Goal: Transaction & Acquisition: Register for event/course

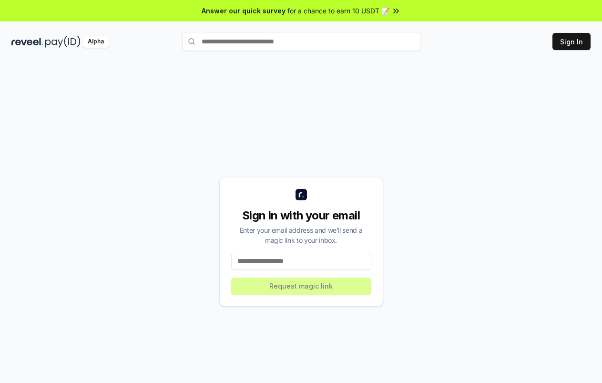
click at [245, 137] on div "Sign in with your email Enter your email address and we’ll send a magic link to…" at bounding box center [300, 241] width 579 height 337
click at [312, 257] on input at bounding box center [301, 261] width 140 height 17
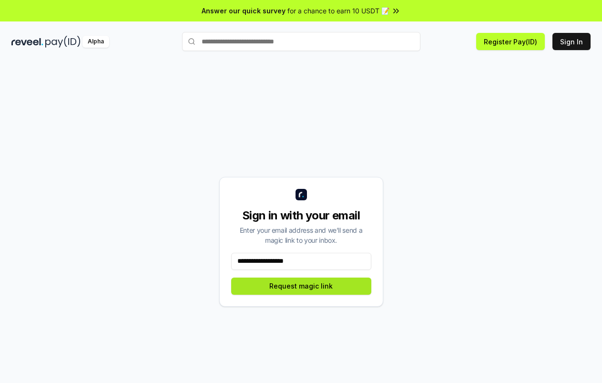
type input "**********"
click at [324, 288] on button "Request magic link" at bounding box center [301, 285] width 140 height 17
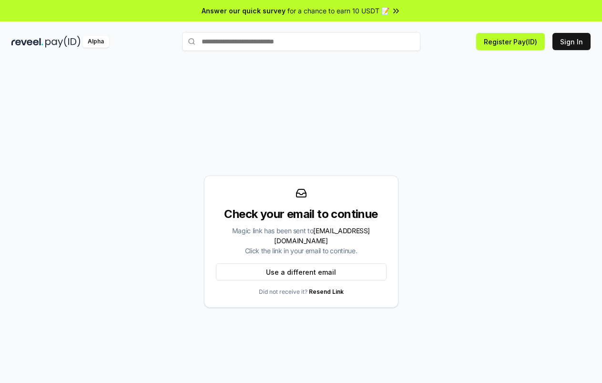
click at [325, 104] on div "Check your email to continue Magic link has been sent to datvpdkqn@gmail.com Cl…" at bounding box center [300, 241] width 579 height 337
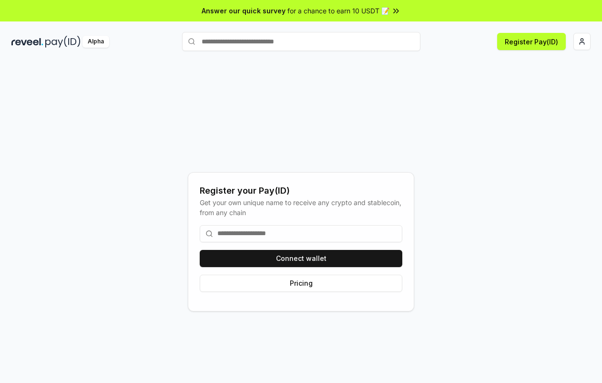
click at [299, 231] on input at bounding box center [301, 233] width 203 height 17
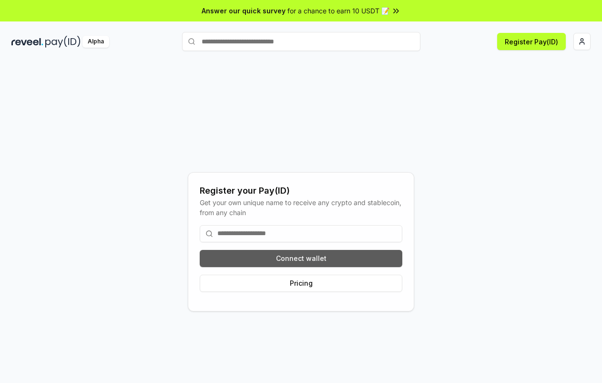
click at [314, 262] on button "Connect wallet" at bounding box center [301, 258] width 203 height 17
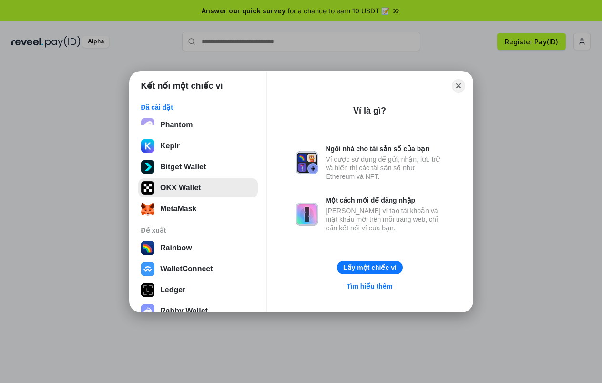
click at [208, 186] on button "OKX Wallet" at bounding box center [198, 187] width 120 height 19
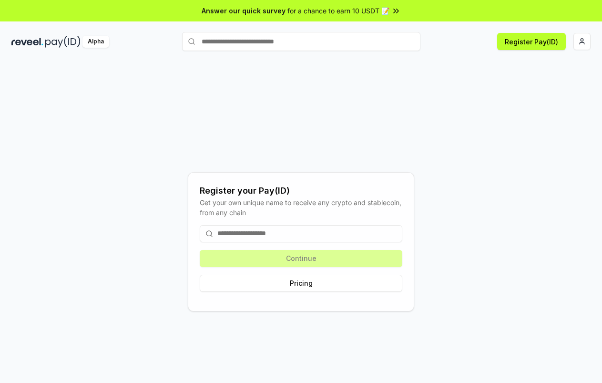
click at [332, 229] on input at bounding box center [301, 233] width 203 height 17
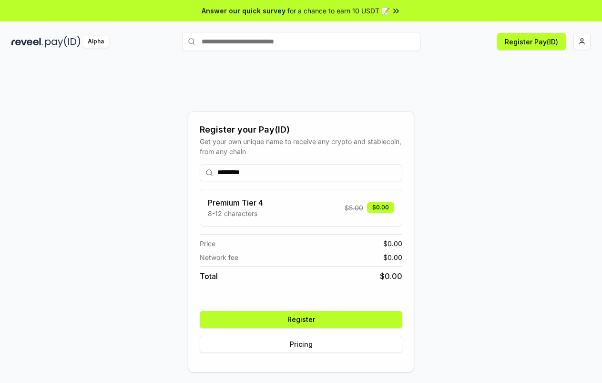
type input "*********"
click at [352, 314] on button "Register" at bounding box center [301, 319] width 203 height 17
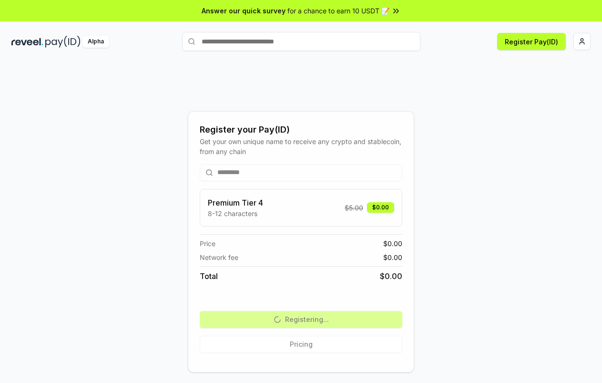
click at [162, 214] on div "Register your Pay(ID) Get your own unique name to receive any crypto and stable…" at bounding box center [300, 241] width 579 height 337
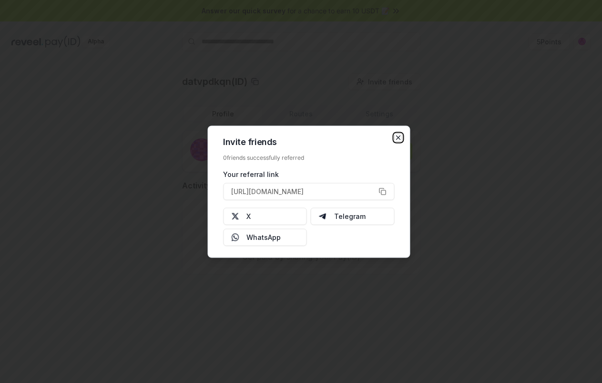
click at [398, 139] on icon "button" at bounding box center [398, 137] width 8 height 8
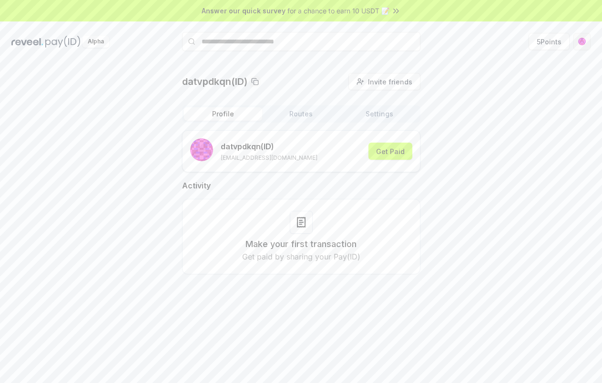
click at [584, 39] on html "Answer our quick survey for a chance to earn 10 USDT 📝 Alpha 5 Points datvpdkqn…" at bounding box center [301, 191] width 602 height 383
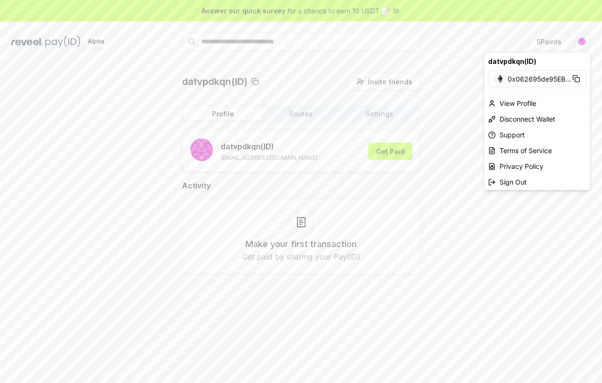
click at [584, 39] on html "Answer our quick survey for a chance to earn 10 USDT 📝 Alpha 5 Points datvpdkqn…" at bounding box center [301, 191] width 602 height 383
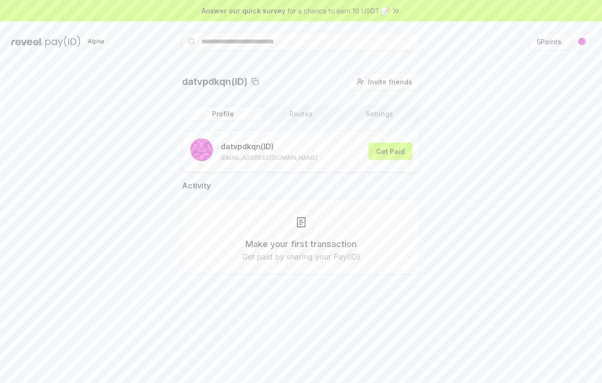
click at [393, 13] on icon at bounding box center [396, 11] width 10 height 10
click at [538, 113] on div "datvpdkqn(ID) Invite friends Invite Profile Routes Settings datvpdkqn (ID) [EMA…" at bounding box center [300, 181] width 579 height 216
click at [583, 47] on html "Answer our quick survey for a chance to earn 10 USDT 📝 Alpha 5 Points datvpdkqn…" at bounding box center [301, 191] width 602 height 383
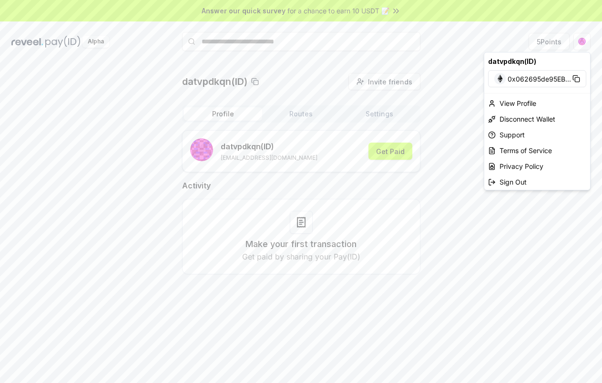
click at [297, 108] on html "Answer our quick survey for a chance to earn 10 USDT 📝 Alpha 5 Points datvpdkqn…" at bounding box center [301, 191] width 602 height 383
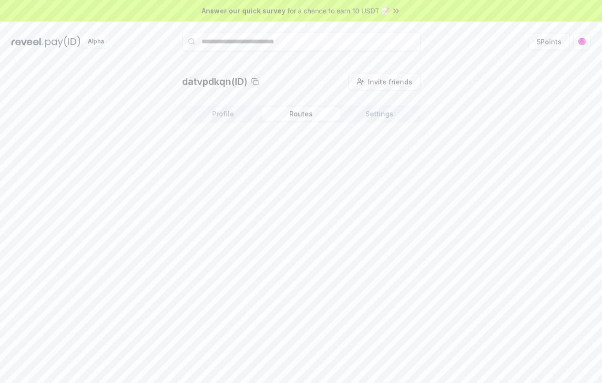
click at [308, 117] on button "Routes" at bounding box center [301, 113] width 78 height 13
click at [375, 117] on button "Settings" at bounding box center [379, 113] width 78 height 13
click at [200, 116] on button "Profile" at bounding box center [223, 113] width 78 height 13
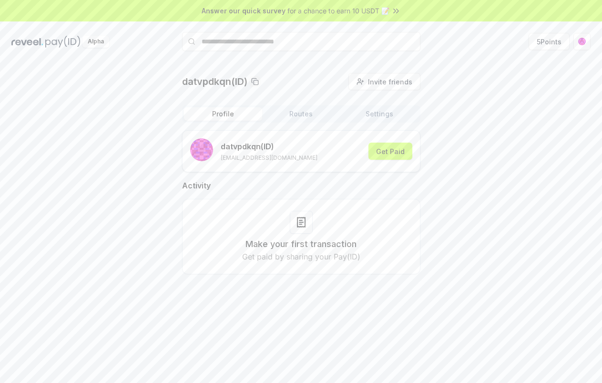
click at [57, 46] on img at bounding box center [62, 42] width 35 height 12
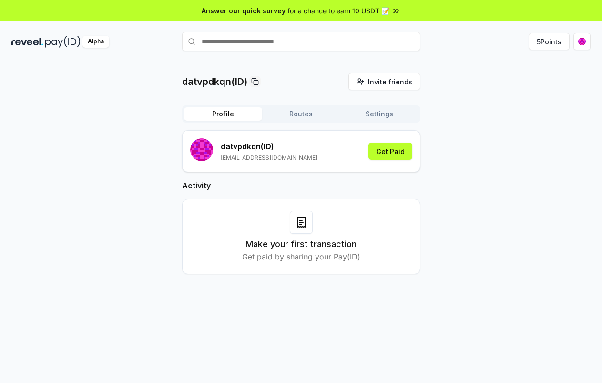
click at [353, 231] on div "Make your first transaction Get paid by sharing your Pay(ID)" at bounding box center [301, 236] width 215 height 51
click at [392, 150] on button "Get Paid" at bounding box center [390, 151] width 44 height 17
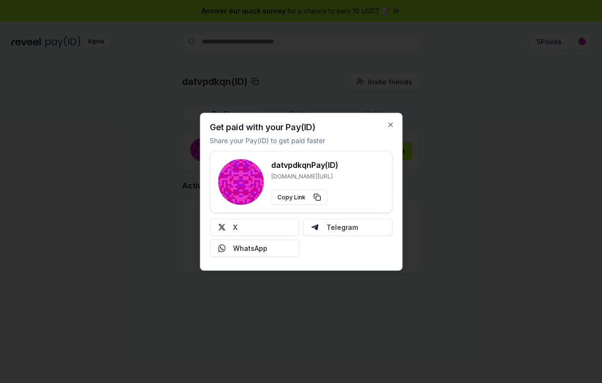
click at [392, 129] on div "Get paid with your Pay(ID) Share your Pay(ID) to get paid faster datvpdkqn Pay(…" at bounding box center [301, 192] width 203 height 158
click at [390, 122] on icon "button" at bounding box center [391, 125] width 8 height 8
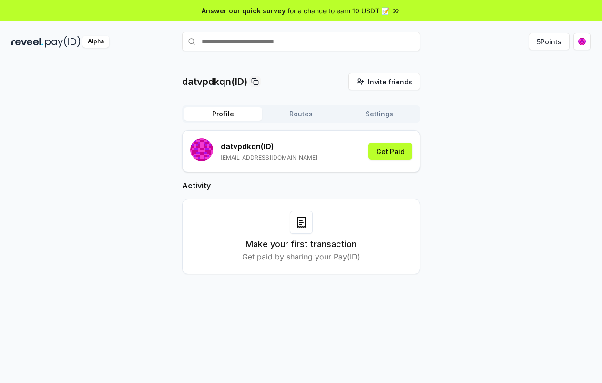
click at [307, 115] on button "Routes" at bounding box center [301, 113] width 78 height 13
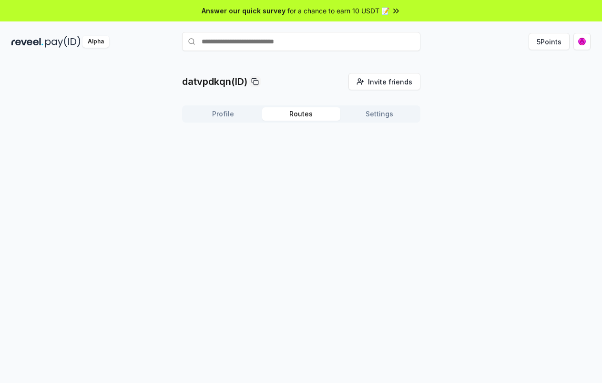
click at [401, 114] on button "Settings" at bounding box center [379, 113] width 78 height 13
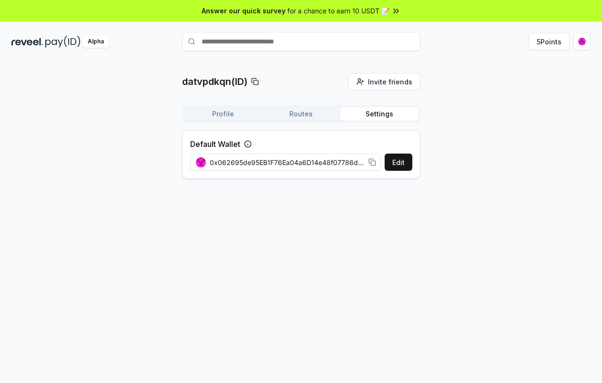
click at [215, 114] on button "Profile" at bounding box center [223, 113] width 78 height 13
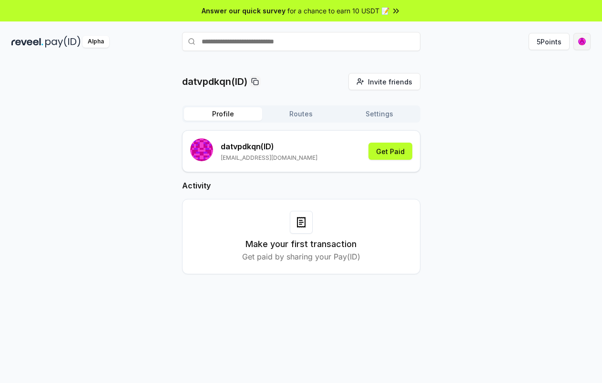
click at [584, 43] on html "Answer our quick survey for a chance to earn 10 USDT 📝 Alpha 5 Points datvpdkqn…" at bounding box center [301, 191] width 602 height 383
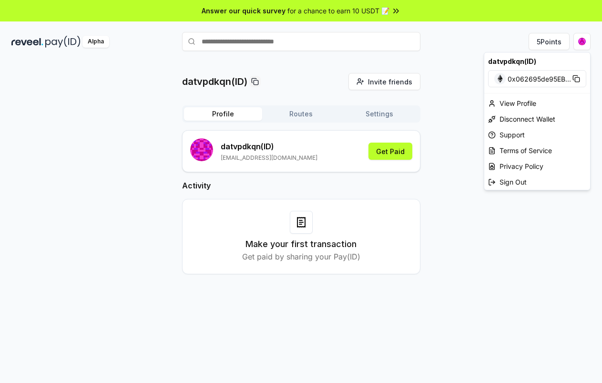
click at [449, 44] on html "Answer our quick survey for a chance to earn 10 USDT 📝 Alpha 5 Points datvpdkqn…" at bounding box center [301, 191] width 602 height 383
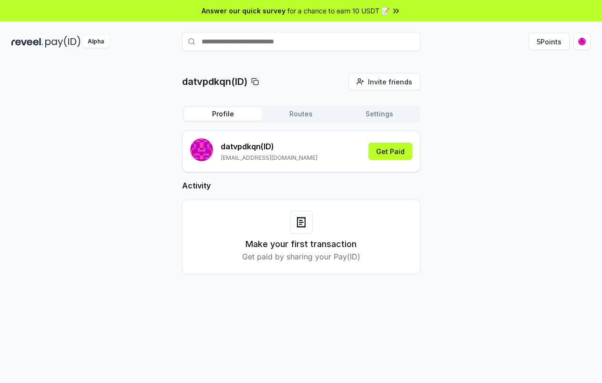
click at [501, 100] on div "datvpdkqn(ID) Invite friends Invite Profile Routes Settings datvpdkqn (ID) [EMA…" at bounding box center [300, 181] width 579 height 216
click at [393, 153] on button "Get Paid" at bounding box center [390, 151] width 44 height 17
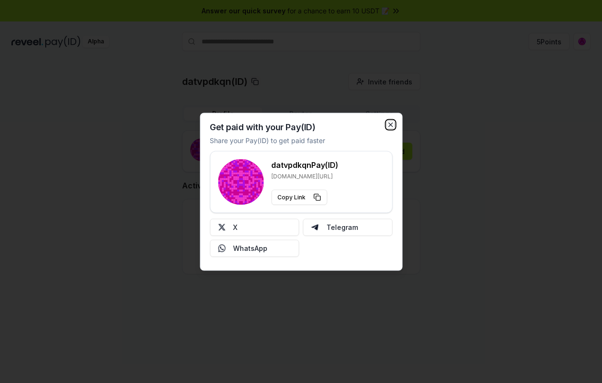
click at [391, 124] on icon "button" at bounding box center [391, 125] width 8 height 8
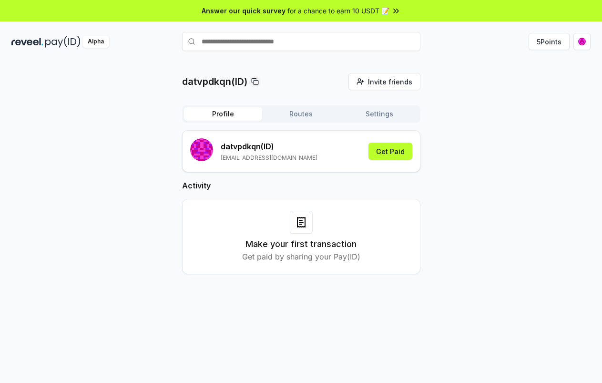
click at [299, 111] on button "Routes" at bounding box center [301, 113] width 78 height 13
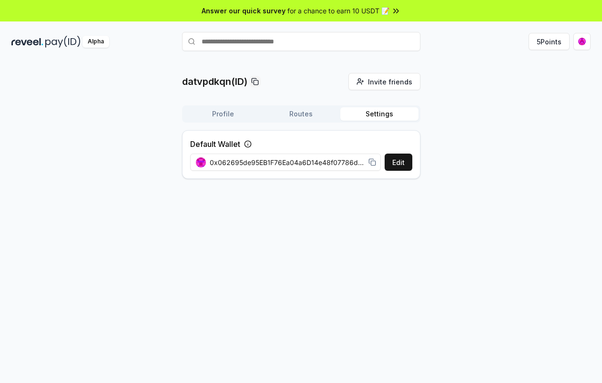
click at [386, 113] on button "Settings" at bounding box center [379, 113] width 78 height 13
drag, startPoint x: 279, startPoint y: 162, endPoint x: 468, endPoint y: 174, distance: 189.2
click at [504, 165] on div "datvpdkqn(ID) Invite friends Invite Profile Routes Settings Default Wallet Edit…" at bounding box center [300, 129] width 579 height 113
click at [368, 163] on icon at bounding box center [372, 162] width 8 height 8
click at [499, 160] on div "datvpdkqn(ID) Invite friends Invite Profile Routes Settings Default Wallet Edit…" at bounding box center [300, 129] width 579 height 113
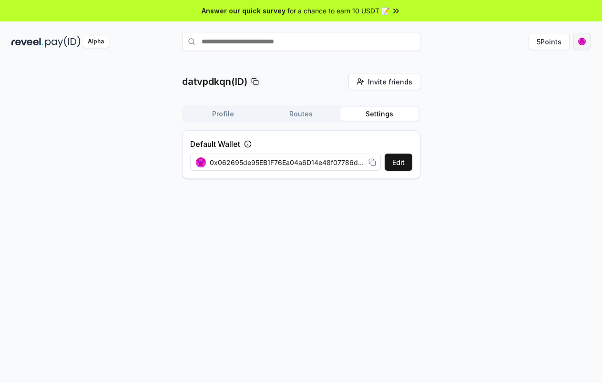
click at [582, 41] on html "Answer our quick survey for a chance to earn 10 USDT 📝 Alpha 5 Points datvpdkqn…" at bounding box center [301, 191] width 602 height 383
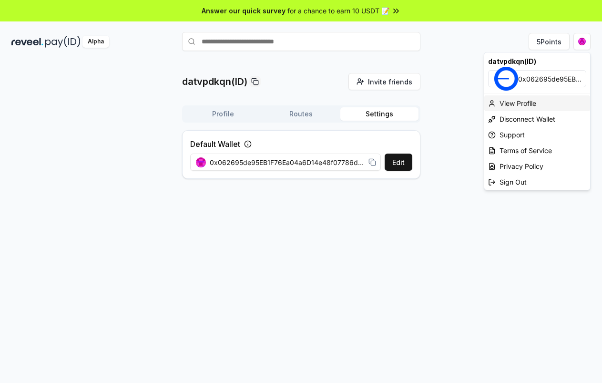
click at [528, 99] on div "View Profile" at bounding box center [537, 103] width 106 height 16
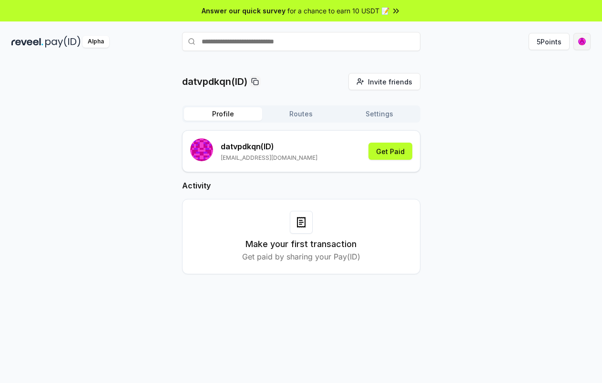
click at [578, 43] on html "Answer our quick survey for a chance to earn 10 USDT 📝 Alpha 5 Points datvpdkqn…" at bounding box center [301, 191] width 602 height 383
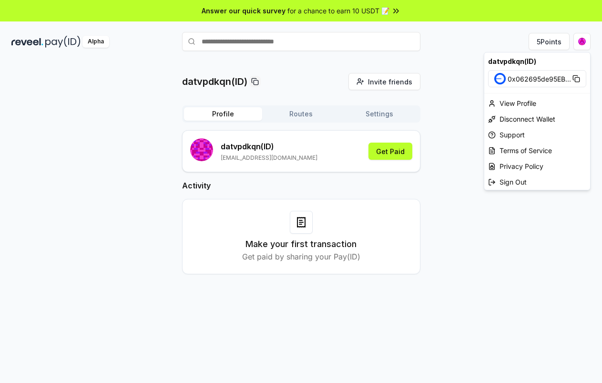
click at [467, 117] on html "Answer our quick survey for a chance to earn 10 USDT 📝 Alpha 5 Points datvpdkqn…" at bounding box center [301, 191] width 602 height 383
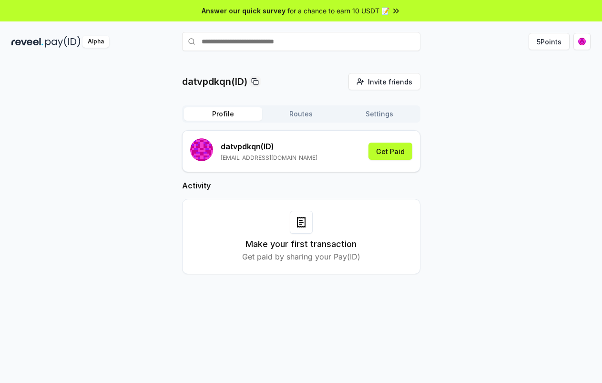
click at [489, 172] on div "datvpdkqn(ID) Invite friends Invite Profile Routes Settings datvpdkqn (ID) [EMA…" at bounding box center [300, 181] width 579 height 216
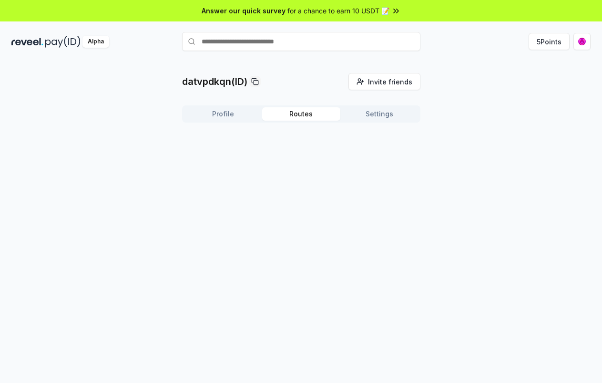
click at [302, 109] on button "Routes" at bounding box center [301, 113] width 78 height 13
click at [389, 113] on button "Settings" at bounding box center [379, 113] width 78 height 13
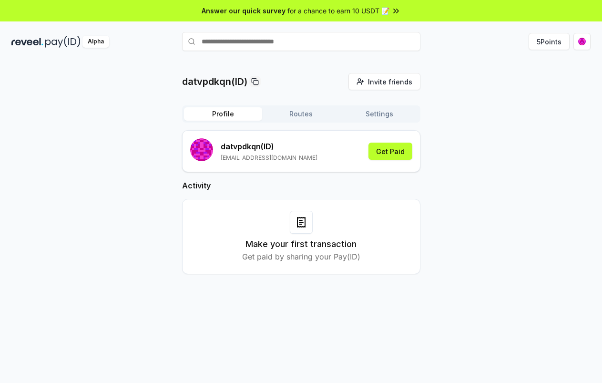
click at [203, 110] on button "Profile" at bounding box center [223, 113] width 78 height 13
click at [342, 303] on div "datvpdkqn(ID) Invite friends Invite Profile Routes Settings datvpdkqn (ID) [EMA…" at bounding box center [301, 232] width 602 height 356
click at [399, 156] on button "Get Paid" at bounding box center [390, 151] width 44 height 17
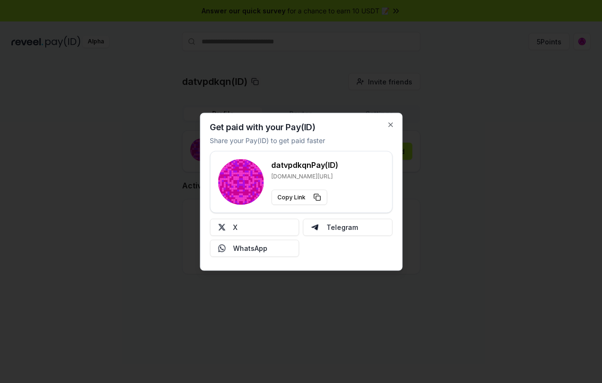
click at [455, 215] on div at bounding box center [301, 191] width 602 height 383
